Goal: Task Accomplishment & Management: Complete application form

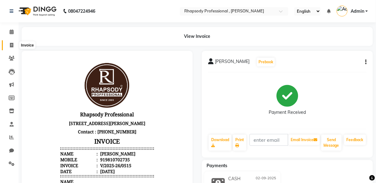
click at [11, 43] on icon at bounding box center [11, 45] width 3 height 5
select select "service"
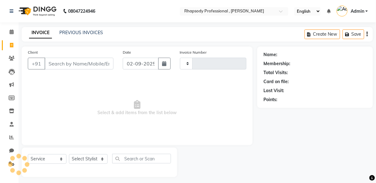
scroll to position [3, 0]
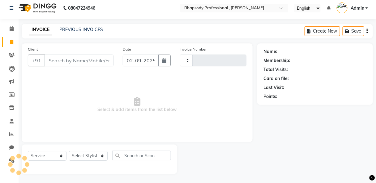
type input "0516"
select select "8581"
click at [61, 60] on input "Client" at bounding box center [79, 60] width 69 height 12
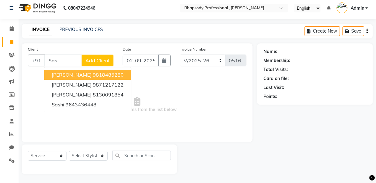
click at [63, 74] on span "[PERSON_NAME]" at bounding box center [72, 74] width 40 height 6
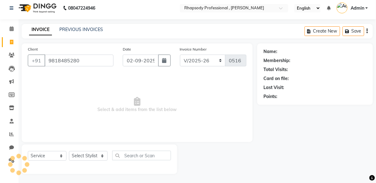
type input "9818485280"
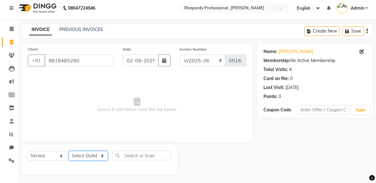
click at [85, 157] on select "Select Stylist [PERSON_NAME] [PERSON_NAME] Manager [PERSON_NAME] [PERSON_NAME] …" at bounding box center [88, 156] width 39 height 10
select select "85670"
click at [69, 151] on select "Select Stylist [PERSON_NAME] [PERSON_NAME] Manager [PERSON_NAME] [PERSON_NAME] …" at bounding box center [88, 156] width 39 height 10
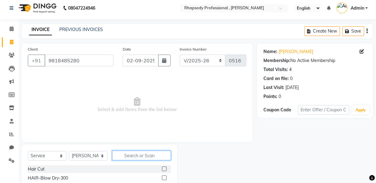
click at [151, 158] on input "text" at bounding box center [141, 155] width 59 height 10
type input "th"
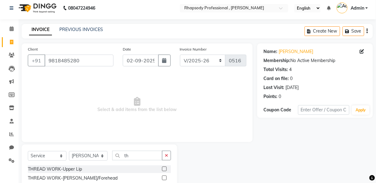
click at [162, 168] on label at bounding box center [164, 168] width 5 height 5
click at [162, 168] on input "checkbox" at bounding box center [164, 169] width 4 height 4
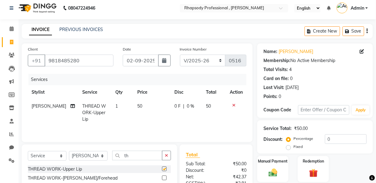
checkbox input "false"
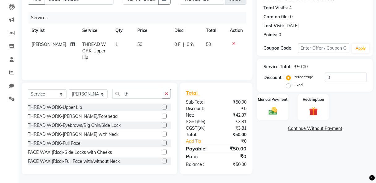
click at [162, 125] on label at bounding box center [164, 125] width 5 height 5
click at [162, 125] on input "checkbox" at bounding box center [164, 125] width 4 height 4
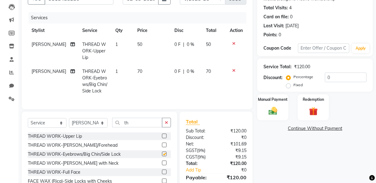
checkbox input "false"
click at [269, 113] on img at bounding box center [273, 111] width 15 height 11
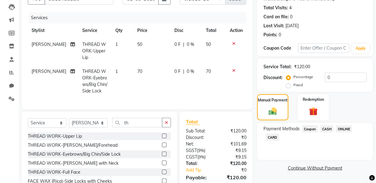
click at [326, 130] on span "CASH" at bounding box center [327, 128] width 13 height 7
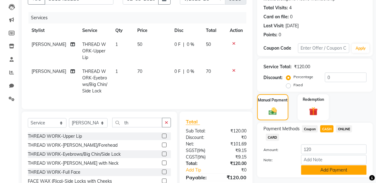
click at [347, 169] on button "Add Payment" at bounding box center [334, 170] width 66 height 10
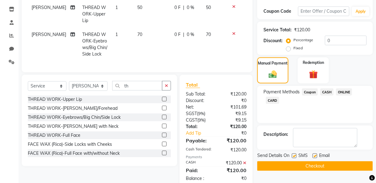
scroll to position [112, 0]
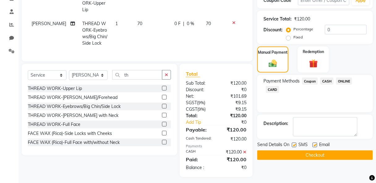
click at [326, 156] on button "Checkout" at bounding box center [315, 155] width 116 height 10
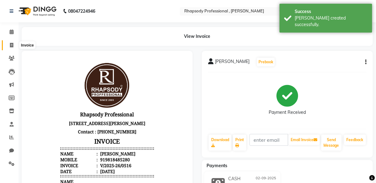
click at [12, 46] on icon at bounding box center [11, 45] width 3 height 5
select select "8581"
select select "service"
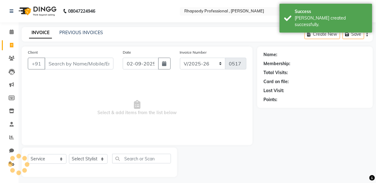
scroll to position [3, 0]
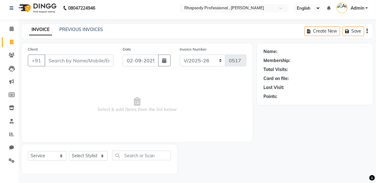
click at [75, 65] on input "Client" at bounding box center [79, 60] width 69 height 12
click at [73, 65] on input "Client" at bounding box center [79, 60] width 69 height 12
type input "p"
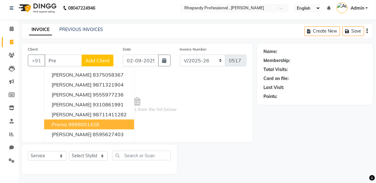
click at [77, 123] on ngb-highlight "9999001428" at bounding box center [83, 124] width 31 height 6
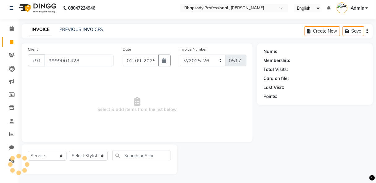
type input "9999001428"
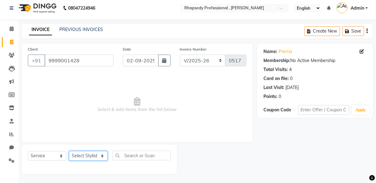
click at [90, 154] on select "Select Stylist [PERSON_NAME] [PERSON_NAME] Manager [PERSON_NAME] [PERSON_NAME] …" at bounding box center [88, 156] width 39 height 10
select select "85671"
click at [69, 151] on select "Select Stylist [PERSON_NAME] [PERSON_NAME] Manager [PERSON_NAME] [PERSON_NAME] …" at bounding box center [88, 156] width 39 height 10
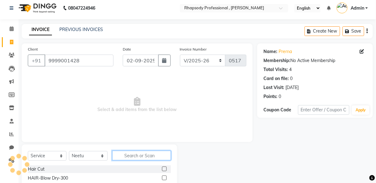
click at [140, 158] on input "text" at bounding box center [141, 155] width 59 height 10
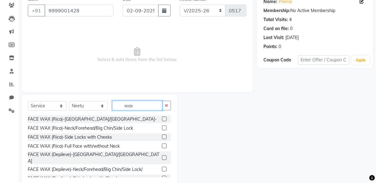
scroll to position [65, 0]
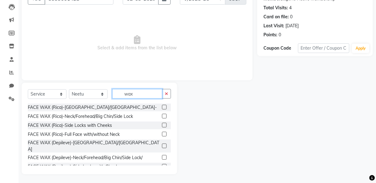
type input "wax"
click at [162, 105] on label at bounding box center [164, 107] width 5 height 5
click at [162, 105] on input "checkbox" at bounding box center [164, 107] width 4 height 4
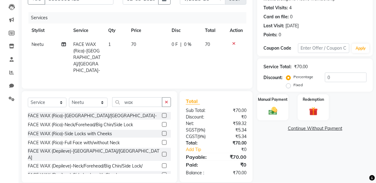
click at [162, 113] on label at bounding box center [164, 115] width 5 height 5
click at [162, 114] on input "checkbox" at bounding box center [164, 116] width 4 height 4
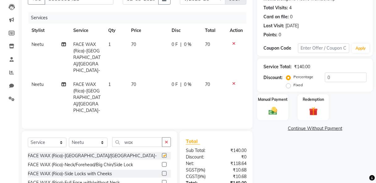
checkbox input "false"
click at [166, 140] on icon "button" at bounding box center [166, 142] width 3 height 4
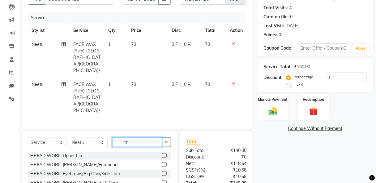
type input "th"
click at [162, 171] on label at bounding box center [164, 173] width 5 height 5
click at [162, 171] on input "checkbox" at bounding box center [164, 173] width 4 height 4
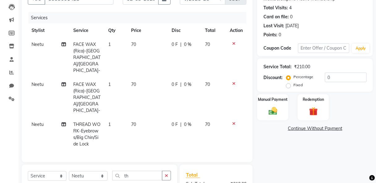
checkbox input "false"
click at [91, 171] on select "Select Stylist [PERSON_NAME] [PERSON_NAME] Manager [PERSON_NAME] [PERSON_NAME] …" at bounding box center [88, 176] width 39 height 10
select select "85668"
click at [69, 171] on select "Select Stylist [PERSON_NAME] [PERSON_NAME] Manager [PERSON_NAME] [PERSON_NAME] …" at bounding box center [88, 176] width 39 height 10
click at [166, 173] on icon "button" at bounding box center [166, 175] width 3 height 4
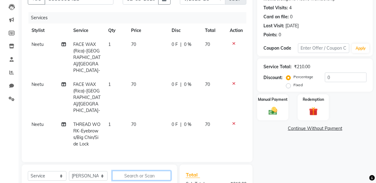
click at [153, 170] on input "text" at bounding box center [141, 175] width 59 height 10
type input "wax"
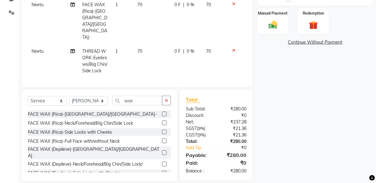
scroll to position [151, 0]
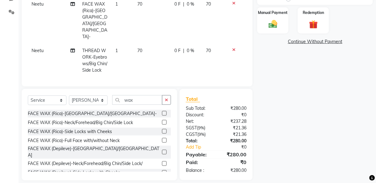
click at [162, 111] on label at bounding box center [164, 113] width 5 height 5
click at [162, 111] on input "checkbox" at bounding box center [164, 113] width 4 height 4
checkbox input "false"
click at [282, 28] on div "Manual Payment" at bounding box center [273, 20] width 32 height 27
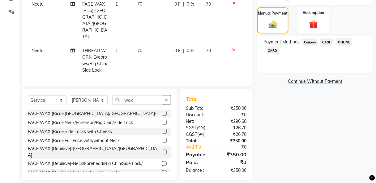
click at [329, 43] on span "CASH" at bounding box center [327, 41] width 13 height 7
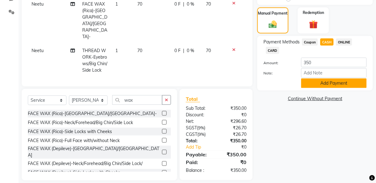
click at [334, 83] on button "Add Payment" at bounding box center [334, 83] width 66 height 10
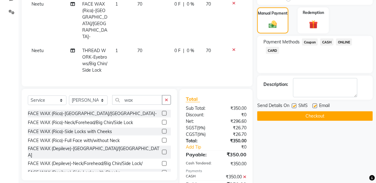
click at [309, 117] on button "Checkout" at bounding box center [315, 116] width 116 height 10
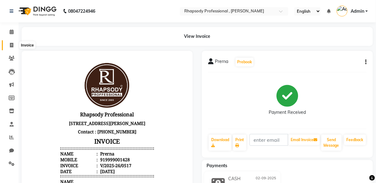
click at [13, 45] on icon at bounding box center [11, 45] width 3 height 5
select select "service"
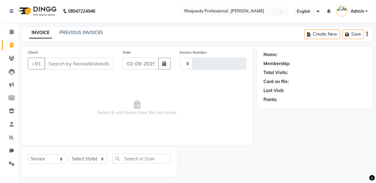
scroll to position [3, 0]
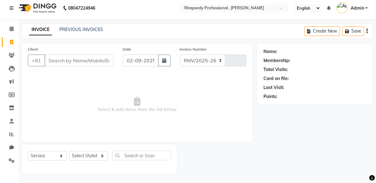
select select "8581"
type input "0518"
click at [200, 62] on select "RNV/2025-26 V/2025 V/2025-26" at bounding box center [203, 60] width 46 height 12
select select "8650"
click at [180, 54] on select "RNV/2025-26 V/2025 V/2025-26" at bounding box center [203, 60] width 46 height 12
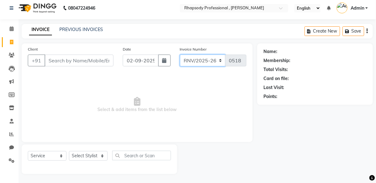
type input "0464"
click at [367, 31] on icon "button" at bounding box center [367, 31] width 1 height 0
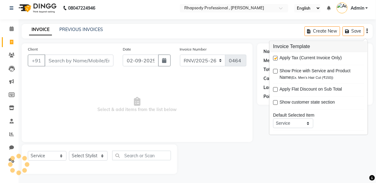
click at [362, 156] on div "Name: Membership: Total Visits: Card on file: Last Visit: Points:" at bounding box center [317, 108] width 120 height 130
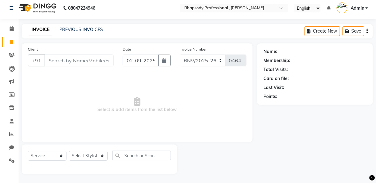
click at [368, 31] on icon "button" at bounding box center [367, 31] width 1 height 0
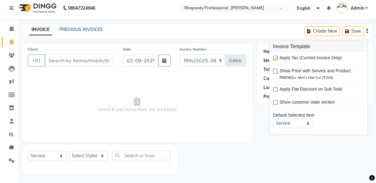
click at [277, 58] on label at bounding box center [275, 58] width 5 height 5
click at [277, 58] on input "checkbox" at bounding box center [275, 59] width 4 height 4
checkbox input "false"
click at [331, 143] on div "Name: Membership: Total Visits: Card on file: Last Visit: Points:" at bounding box center [317, 108] width 120 height 130
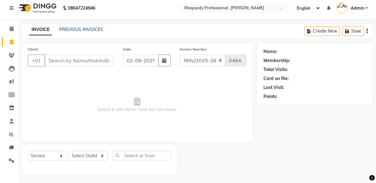
click at [212, 66] on div "Invoice Number RNV/2025-26 V/2025 V/[PHONE_NUMBER]" at bounding box center [213, 58] width 76 height 25
click at [212, 63] on select "RNV/2025-26 V/2025 V/2025-26" at bounding box center [203, 60] width 46 height 12
select select "8581"
click at [180, 54] on select "RNV/2025-26 V/2025 V/2025-26" at bounding box center [203, 60] width 46 height 12
type input "0518"
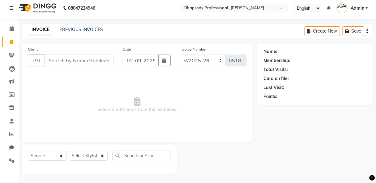
click at [368, 31] on icon "button" at bounding box center [367, 31] width 1 height 0
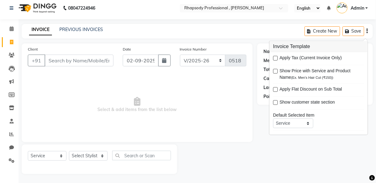
click at [275, 58] on label at bounding box center [275, 58] width 5 height 5
click at [275, 58] on input "checkbox" at bounding box center [275, 59] width 4 height 4
checkbox input "true"
click at [368, 31] on icon "button" at bounding box center [367, 31] width 1 height 0
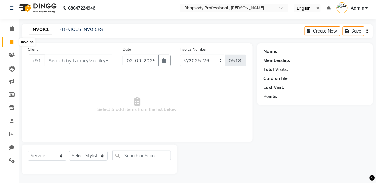
click at [12, 40] on icon at bounding box center [11, 42] width 3 height 5
select select "8581"
select select "service"
click at [68, 29] on link "PREVIOUS INVOICES" at bounding box center [81, 30] width 44 height 6
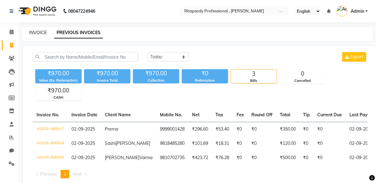
click at [44, 33] on link "INVOICE" at bounding box center [38, 33] width 18 height 6
select select "service"
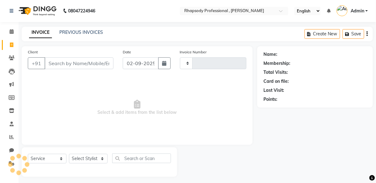
type input "0518"
select select "8581"
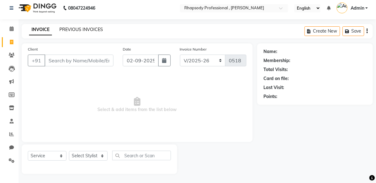
click at [83, 29] on link "PREVIOUS INVOICES" at bounding box center [81, 30] width 44 height 6
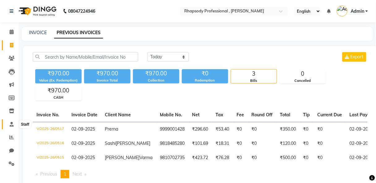
click at [11, 126] on icon at bounding box center [12, 124] width 4 height 5
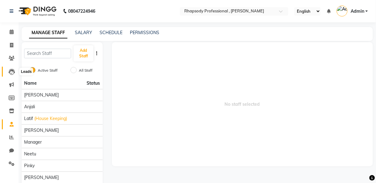
click at [11, 72] on icon at bounding box center [12, 72] width 6 height 6
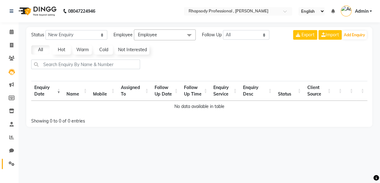
click at [11, 165] on icon at bounding box center [12, 163] width 6 height 5
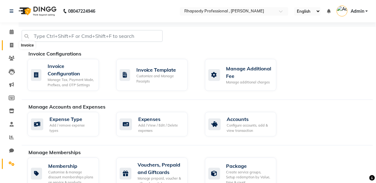
click at [11, 44] on icon at bounding box center [11, 45] width 3 height 5
select select "service"
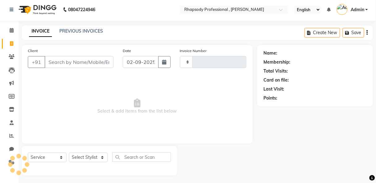
scroll to position [3, 0]
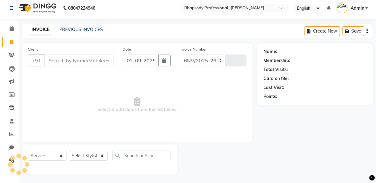
select select "8581"
type input "0518"
